Goal: Navigation & Orientation: Find specific page/section

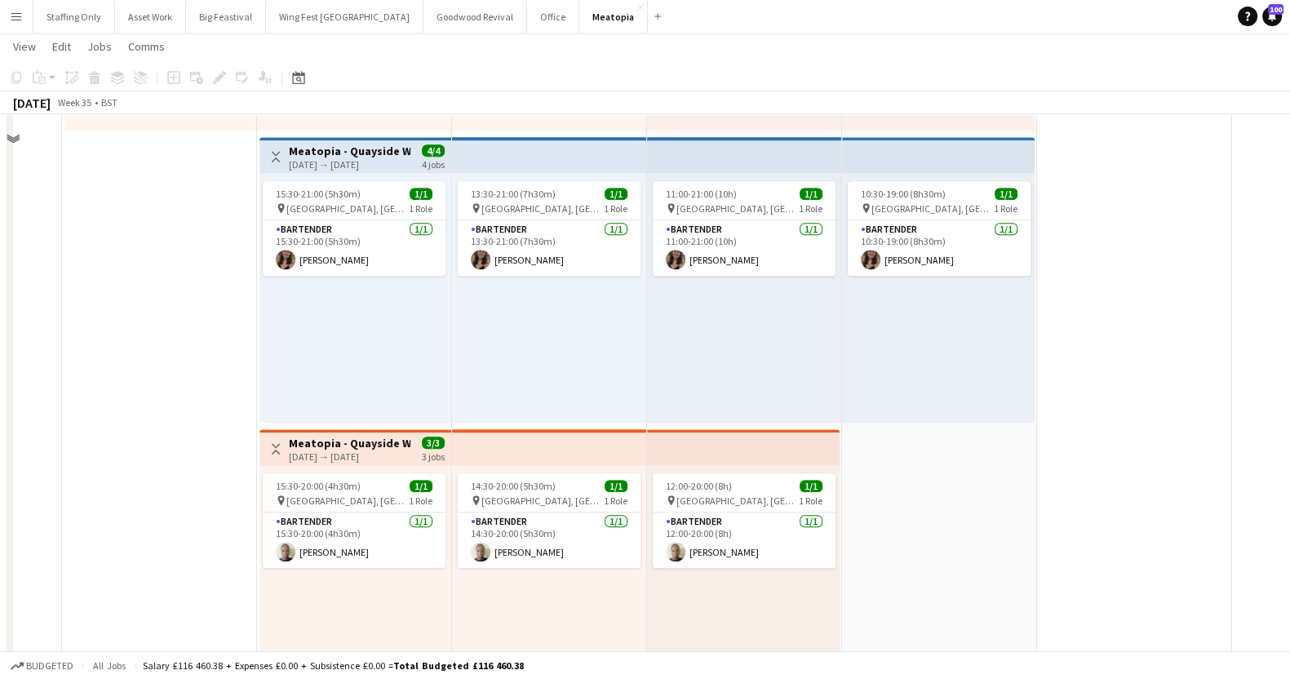
scroll to position [8563, 0]
